Goal: Transaction & Acquisition: Obtain resource

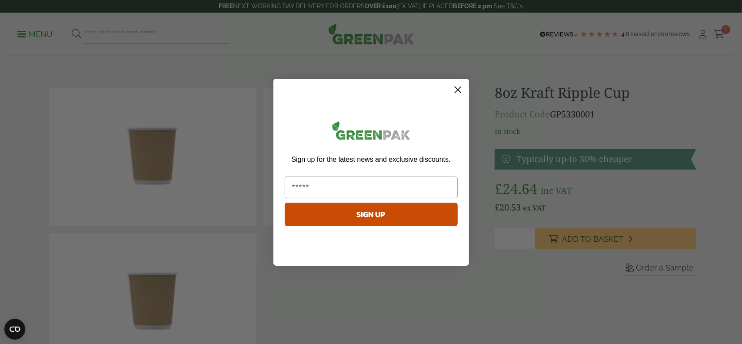
click at [458, 87] on circle "Close dialog" at bounding box center [457, 89] width 14 height 14
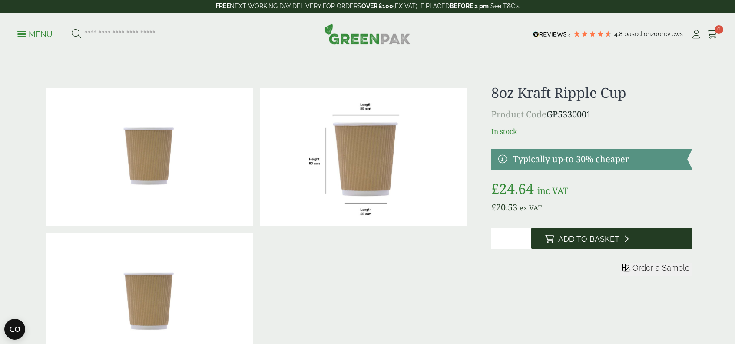
click at [624, 239] on icon at bounding box center [626, 239] width 5 height 8
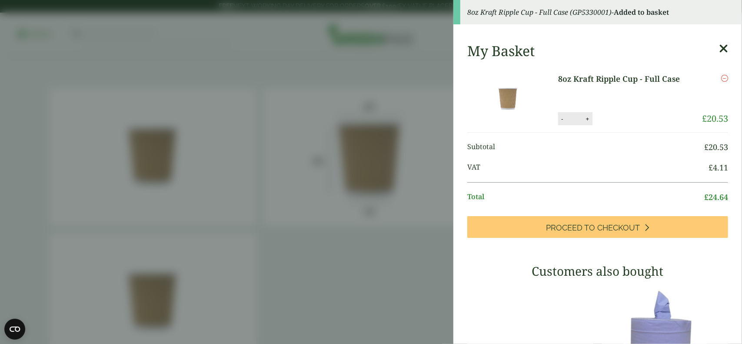
click at [719, 50] on icon at bounding box center [723, 49] width 9 height 12
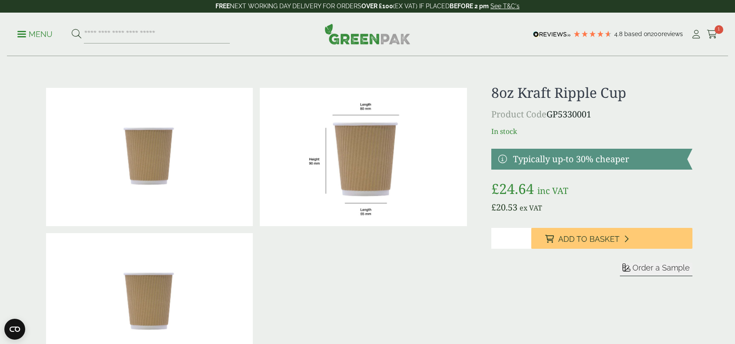
click at [651, 267] on span "Order a Sample" at bounding box center [661, 267] width 57 height 9
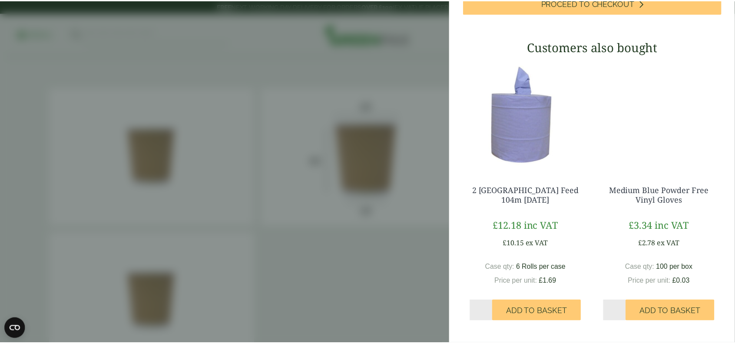
scroll to position [293, 0]
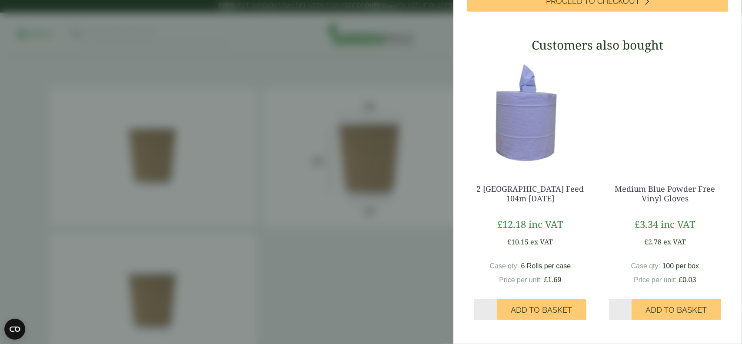
click at [393, 248] on aside "8oz Kraft Ripple Cup - Sample (GP5330001-sample) - Added to basket My Basket 8o…" at bounding box center [371, 172] width 742 height 344
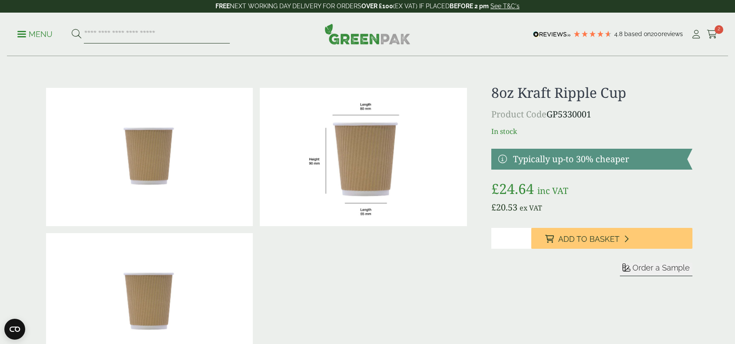
click at [107, 39] on input "search" at bounding box center [157, 34] width 146 height 18
click at [565, 96] on h1 "8oz Kraft Ripple Cup" at bounding box center [591, 92] width 201 height 17
click at [382, 149] on img at bounding box center [363, 157] width 207 height 138
click at [106, 38] on input "search" at bounding box center [157, 34] width 146 height 18
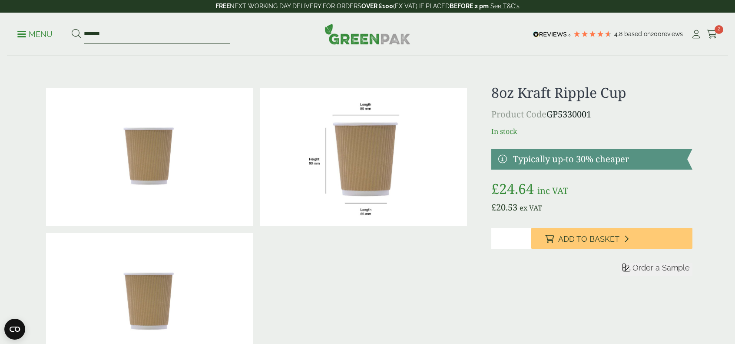
type input "*******"
click at [72, 29] on button at bounding box center [77, 34] width 10 height 11
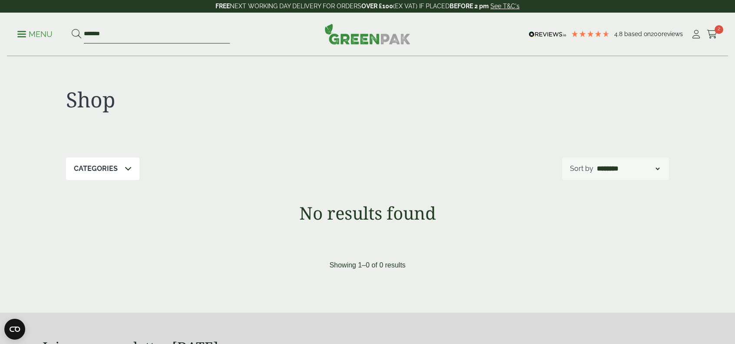
click at [96, 33] on input "*******" at bounding box center [157, 34] width 146 height 18
type input "***"
click at [72, 29] on button at bounding box center [77, 34] width 10 height 11
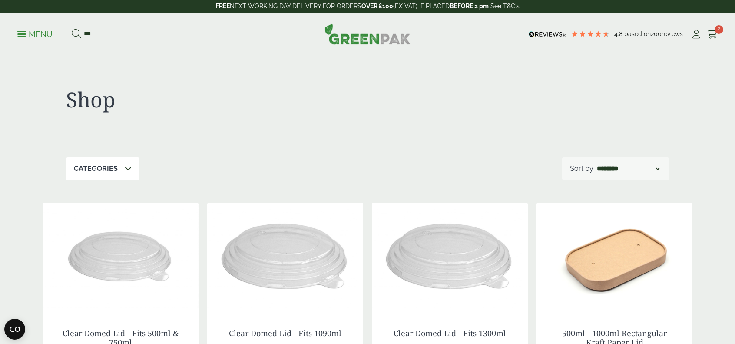
drag, startPoint x: 83, startPoint y: 31, endPoint x: 123, endPoint y: 40, distance: 40.1
click at [84, 32] on input "***" at bounding box center [157, 34] width 146 height 18
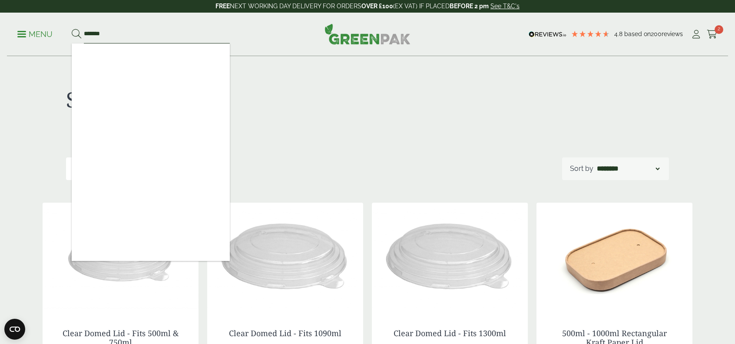
type input "*******"
click at [72, 29] on button at bounding box center [77, 34] width 10 height 11
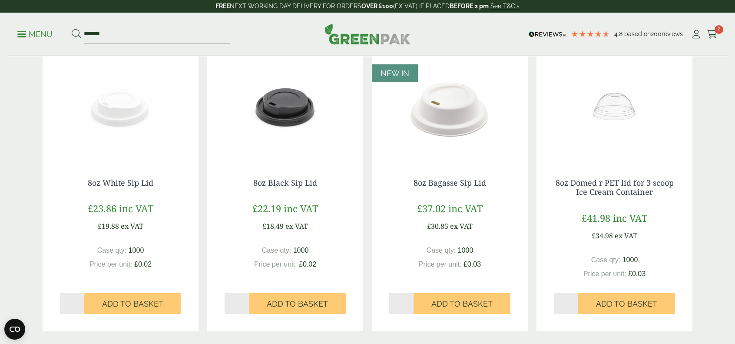
scroll to position [174, 0]
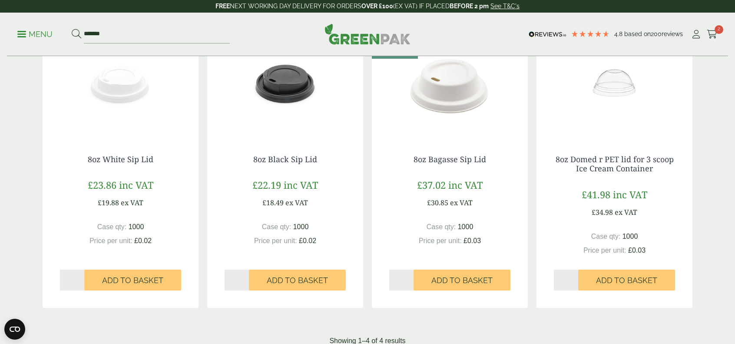
click at [117, 102] on img at bounding box center [121, 83] width 156 height 109
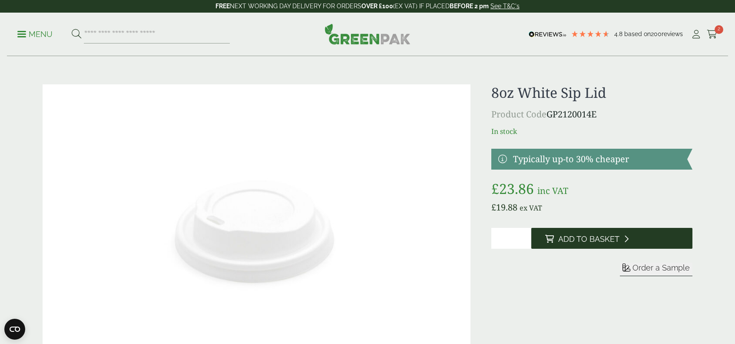
click at [576, 246] on button "Add to Basket" at bounding box center [611, 238] width 161 height 21
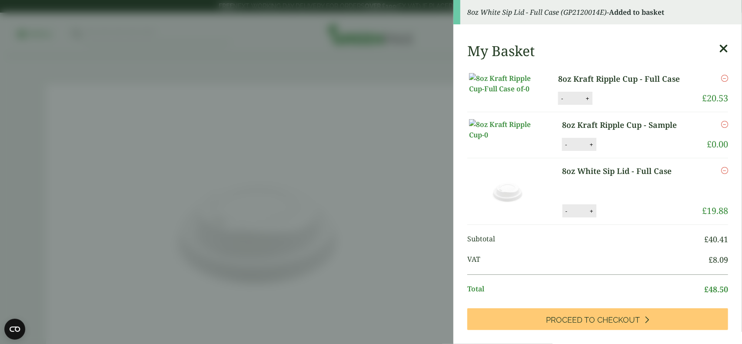
click at [721, 128] on icon "Remove this item" at bounding box center [724, 124] width 7 height 7
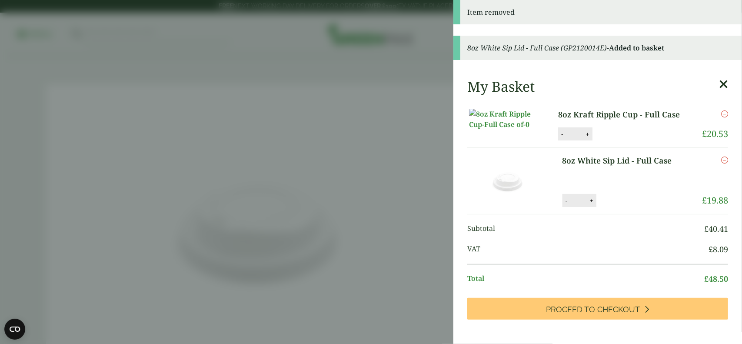
drag, startPoint x: 411, startPoint y: 243, endPoint x: 450, endPoint y: 249, distance: 39.7
click at [411, 243] on aside "Item removed 8oz White Sip Lid - Full Case (GP2120014E) - Added to basket My Ba…" at bounding box center [371, 172] width 742 height 344
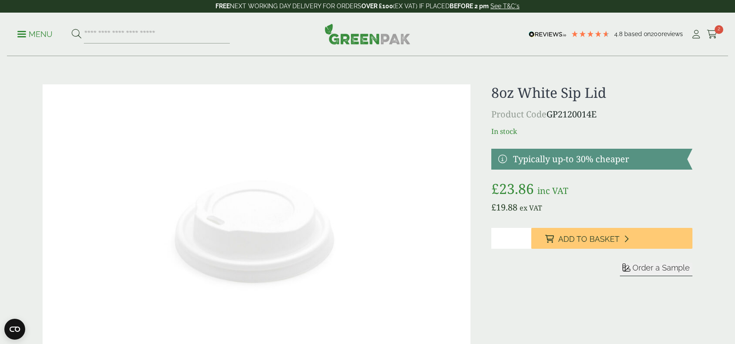
click at [641, 267] on span "Order a Sample" at bounding box center [661, 267] width 57 height 9
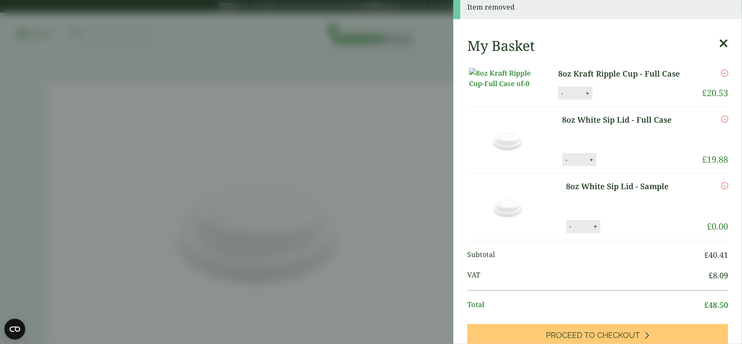
scroll to position [12, 0]
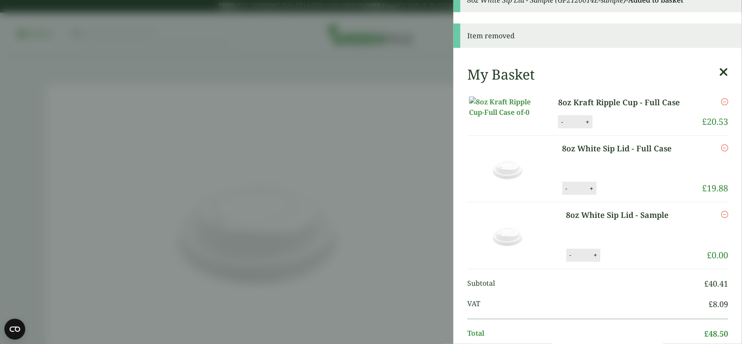
click at [578, 104] on link "8oz Kraft Ripple Cup - Full Case" at bounding box center [624, 102] width 133 height 12
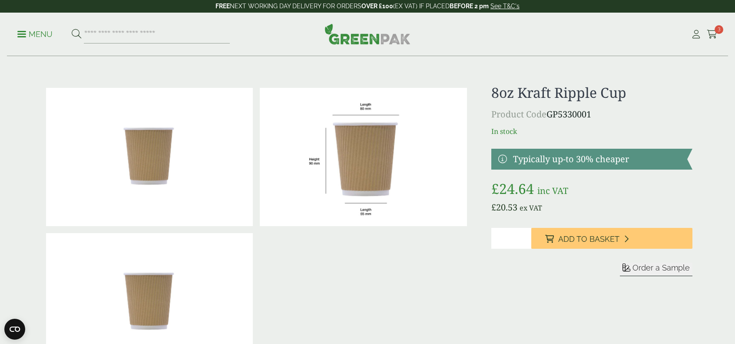
click at [654, 271] on span "Order a Sample" at bounding box center [661, 267] width 57 height 9
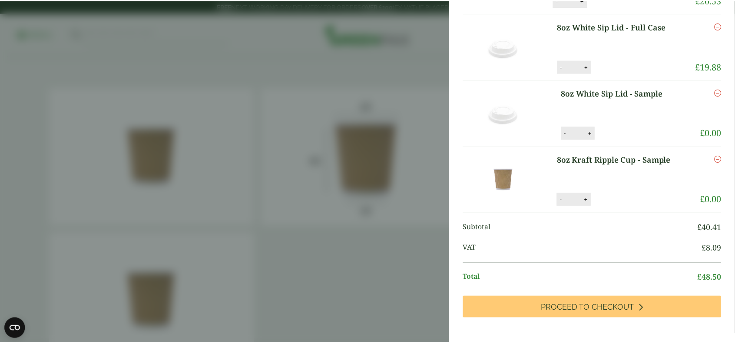
scroll to position [95, 0]
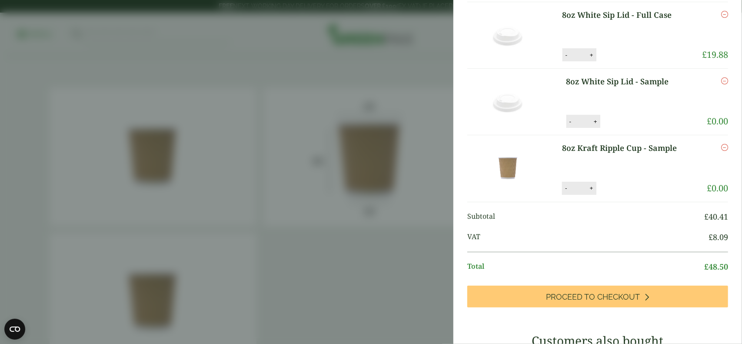
click at [379, 279] on aside "My Basket 8oz Kraft Ripple Cup - Full Case 8oz Kraft Ripple Cup - Full Case qua…" at bounding box center [371, 172] width 742 height 344
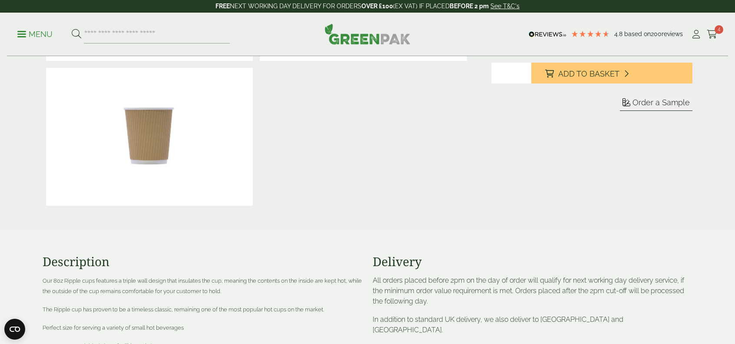
scroll to position [261, 0]
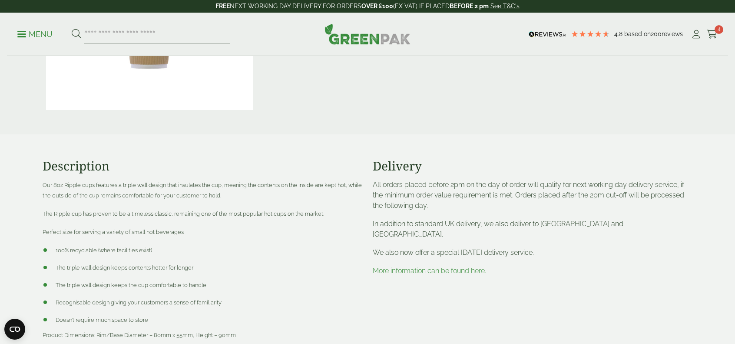
click at [415, 266] on link "More information can be found here." at bounding box center [429, 270] width 113 height 8
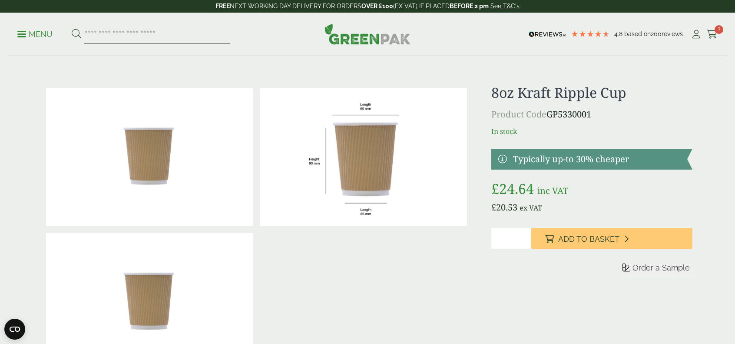
click at [138, 39] on input "search" at bounding box center [157, 34] width 146 height 18
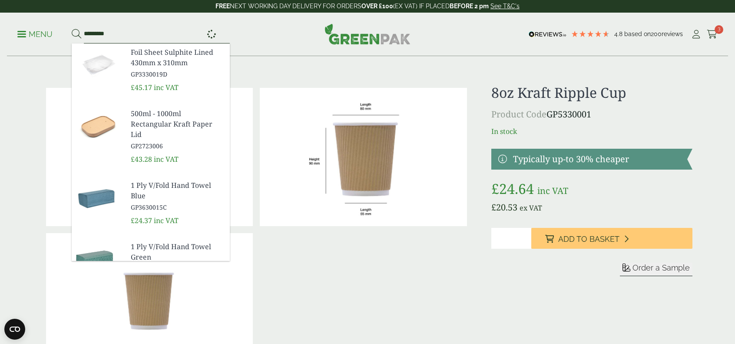
type input "*********"
click at [72, 29] on button at bounding box center [77, 34] width 10 height 11
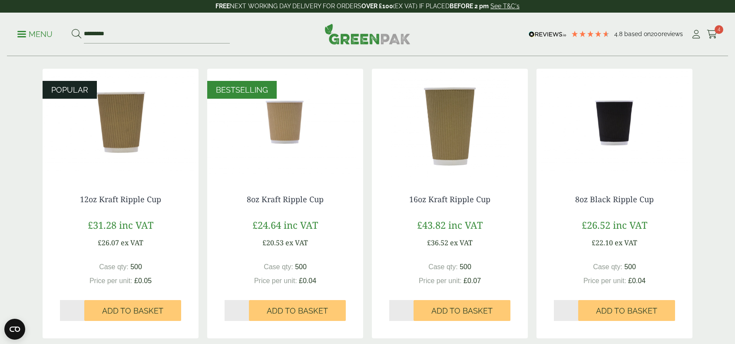
scroll to position [130, 0]
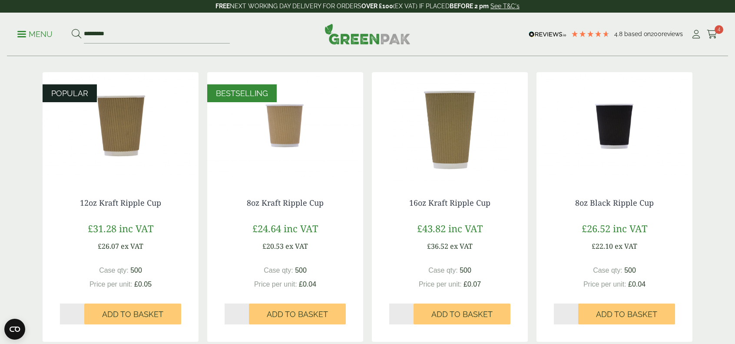
click at [121, 118] on img at bounding box center [121, 126] width 156 height 109
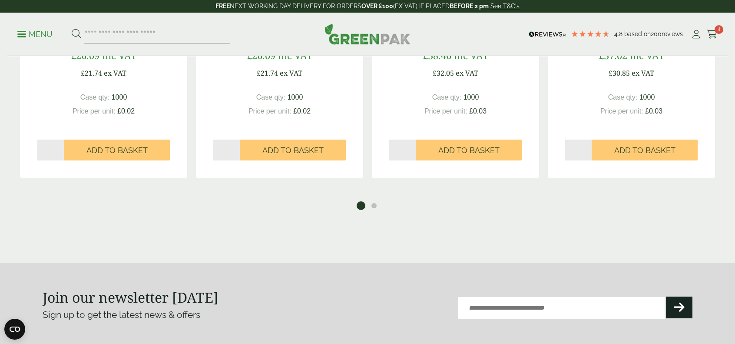
scroll to position [1173, 0]
